Goal: Task Accomplishment & Management: Use online tool/utility

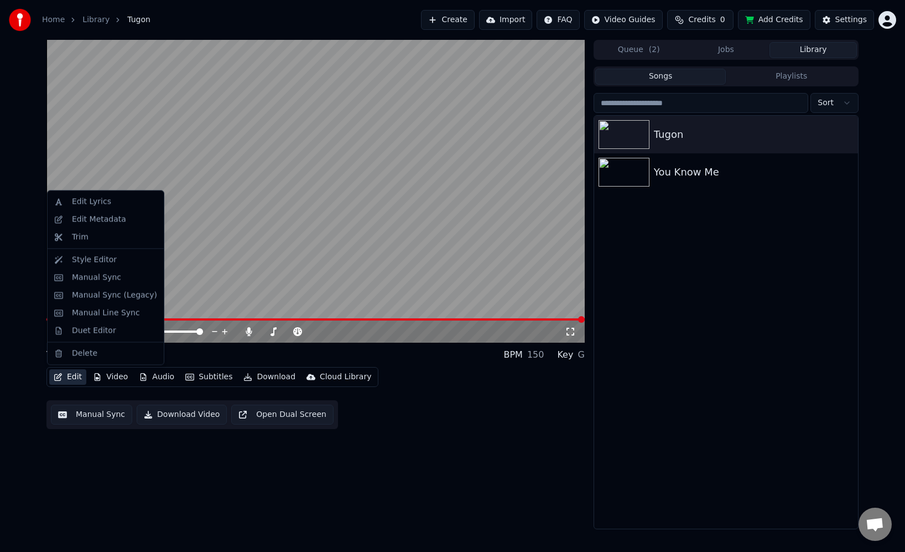
click at [475, 409] on div "Edit Video Audio Subtitles Download Cloud Library Manual Sync Download Video Op…" at bounding box center [315, 398] width 538 height 62
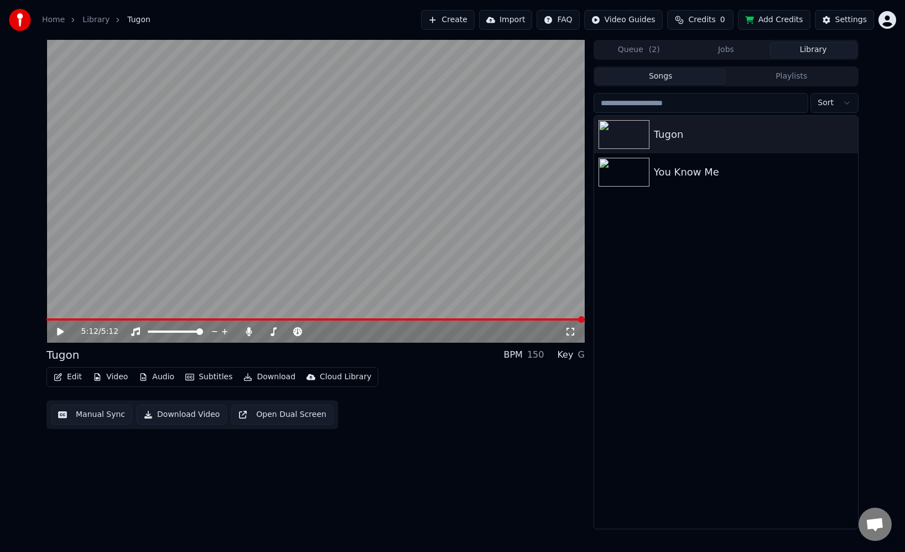
click at [60, 331] on icon at bounding box center [60, 332] width 7 height 8
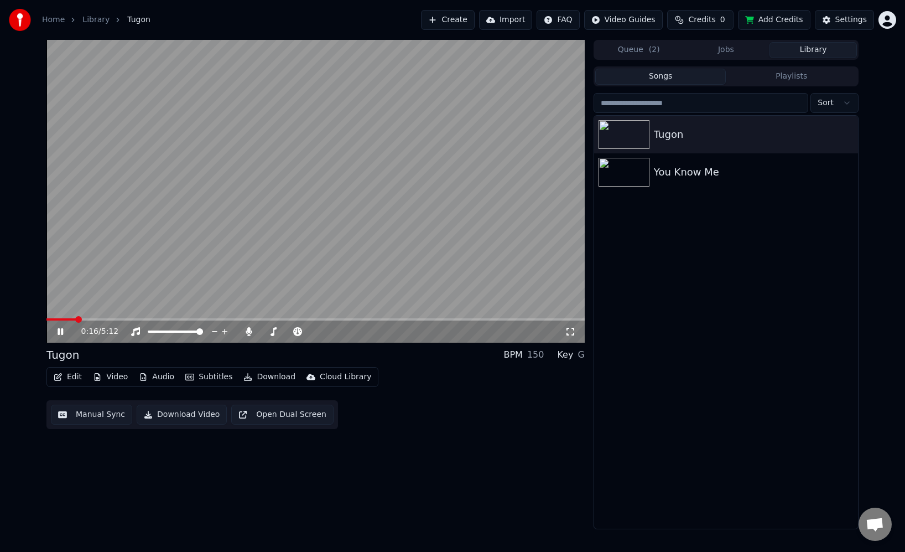
click at [154, 376] on button "Audio" at bounding box center [156, 376] width 44 height 15
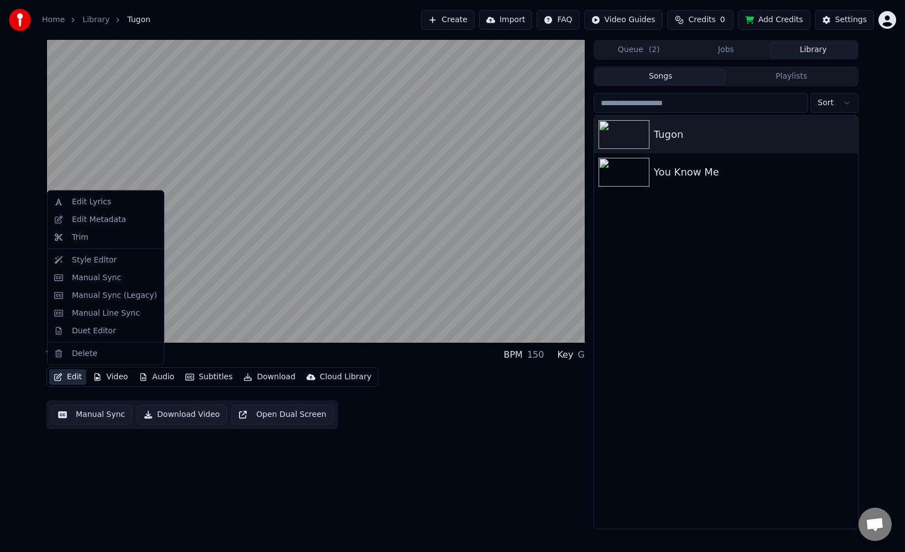
click at [70, 380] on button "Edit" at bounding box center [67, 376] width 37 height 15
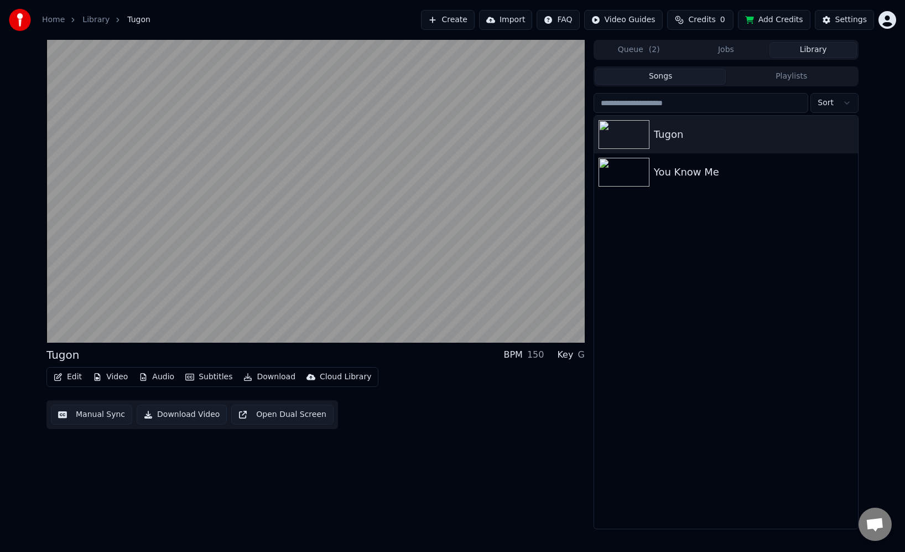
click at [70, 380] on button "Edit" at bounding box center [67, 376] width 37 height 15
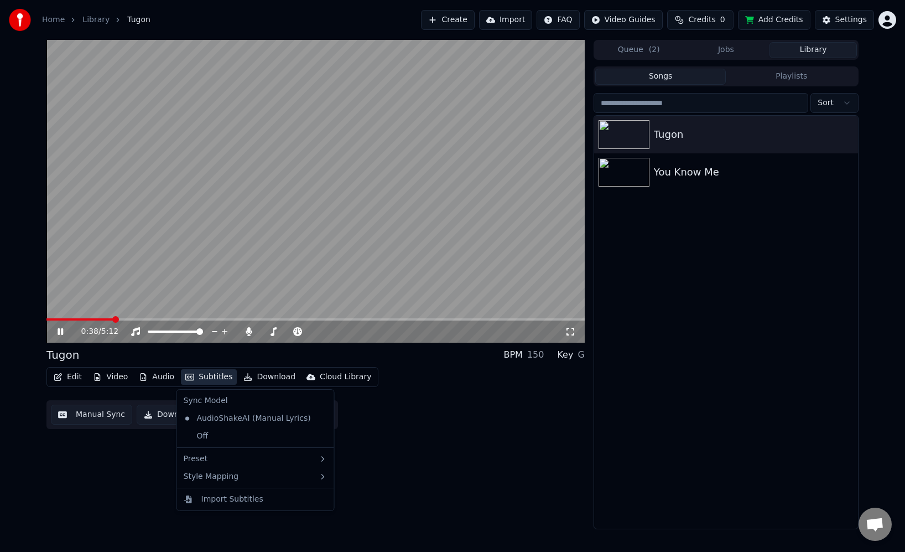
click at [61, 330] on icon at bounding box center [61, 331] width 6 height 7
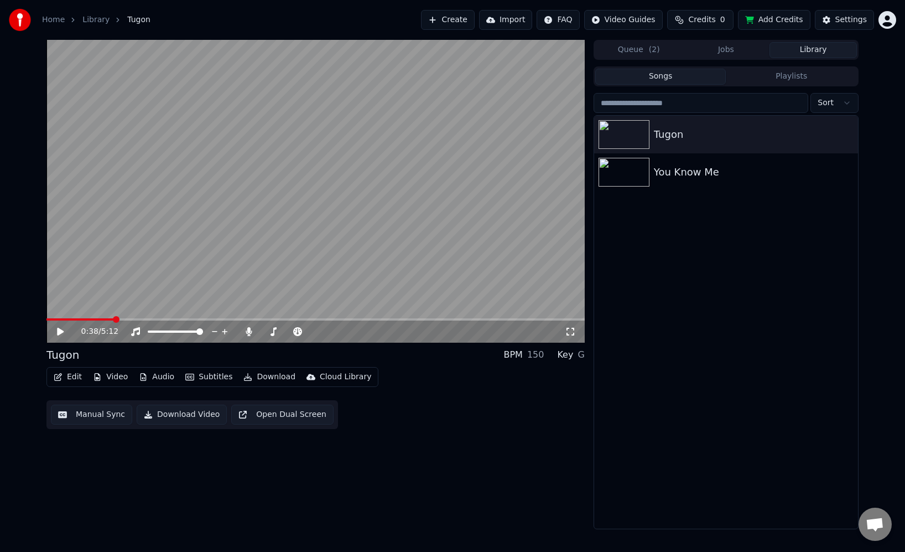
click at [59, 333] on icon at bounding box center [60, 332] width 7 height 8
click at [59, 333] on icon at bounding box center [61, 331] width 6 height 7
click at [60, 333] on icon at bounding box center [60, 332] width 7 height 8
click at [62, 331] on icon at bounding box center [61, 331] width 6 height 7
